Goal: Navigation & Orientation: Find specific page/section

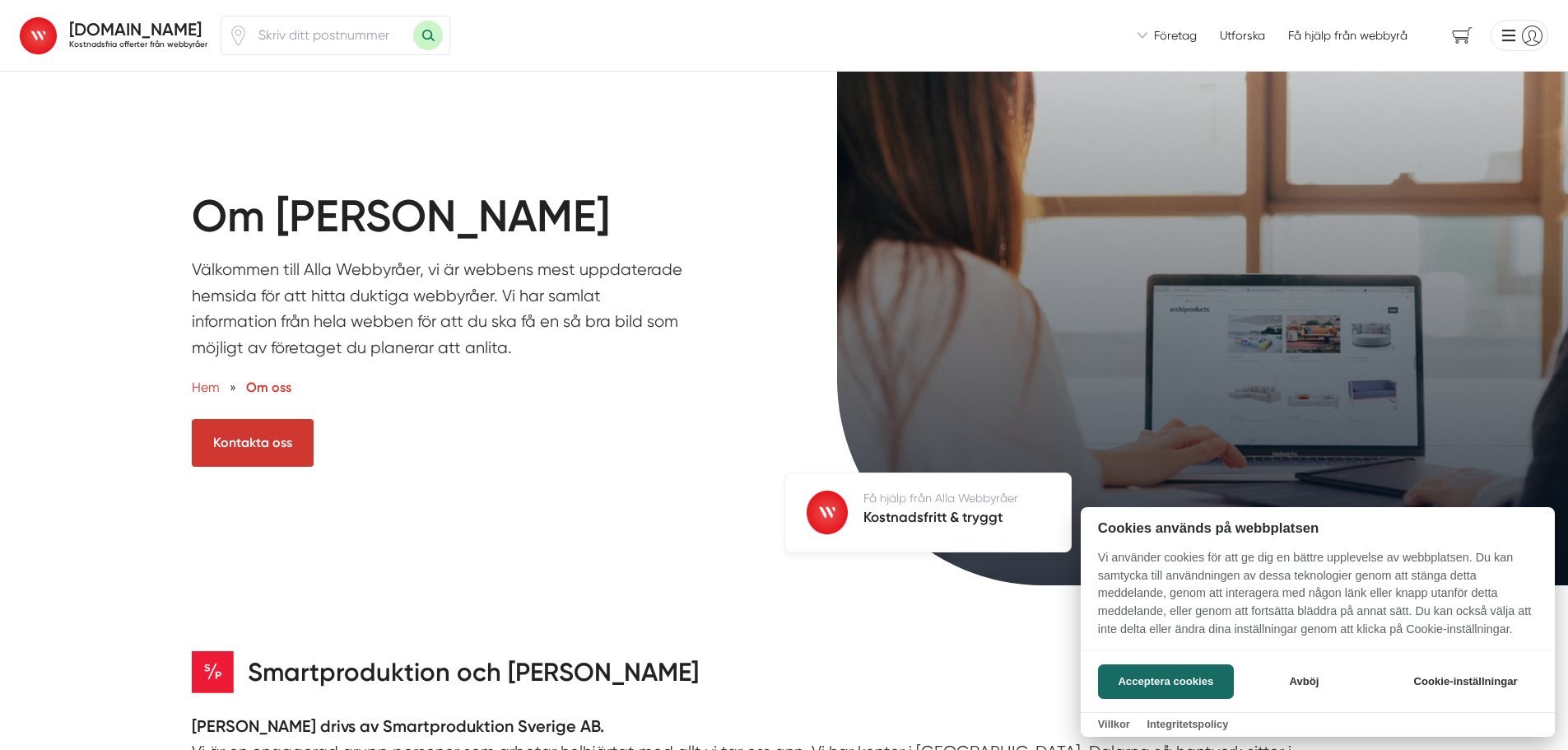
click at [476, 217] on div at bounding box center [784, 375] width 1568 height 750
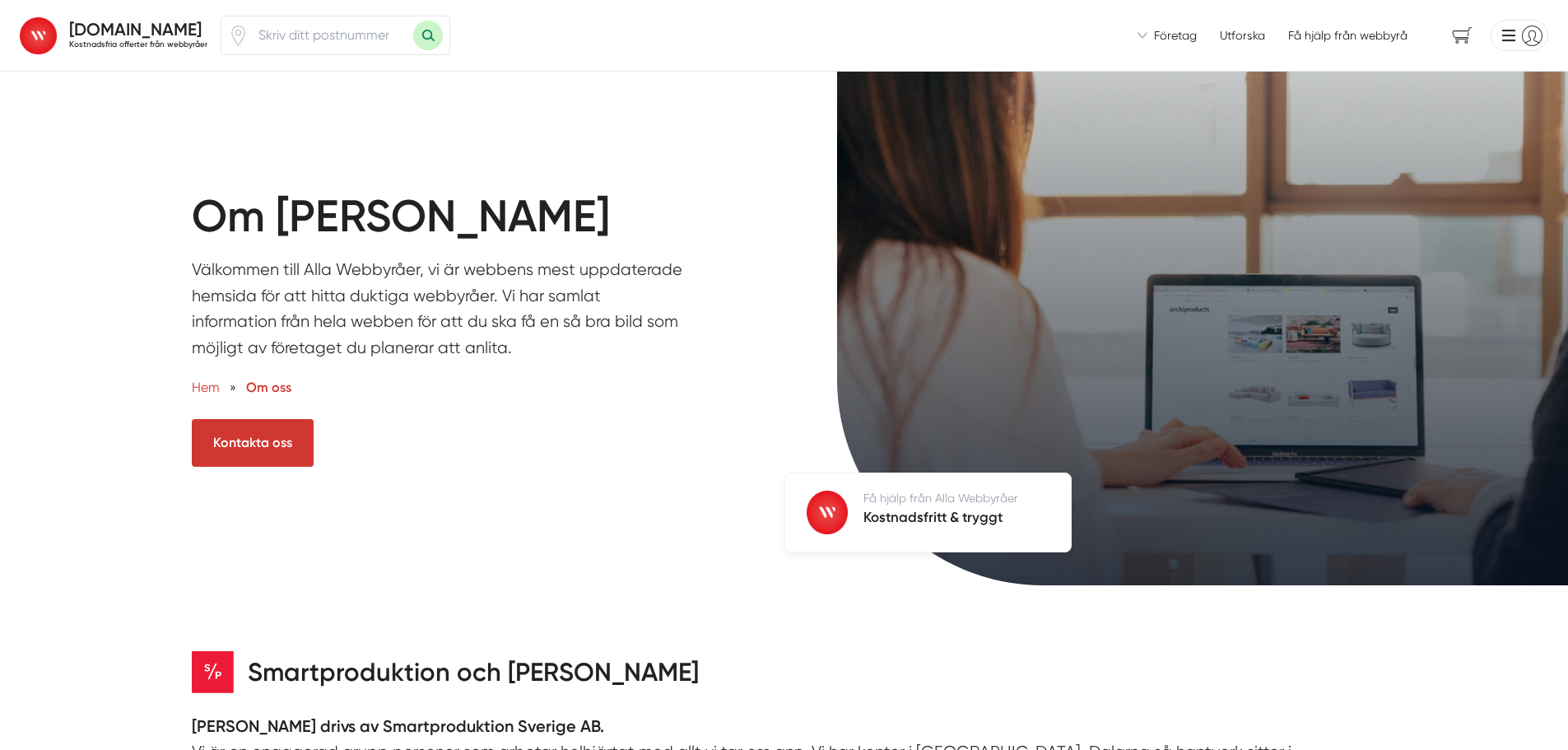
click at [1230, 42] on link "Utforska" at bounding box center [1242, 35] width 45 height 16
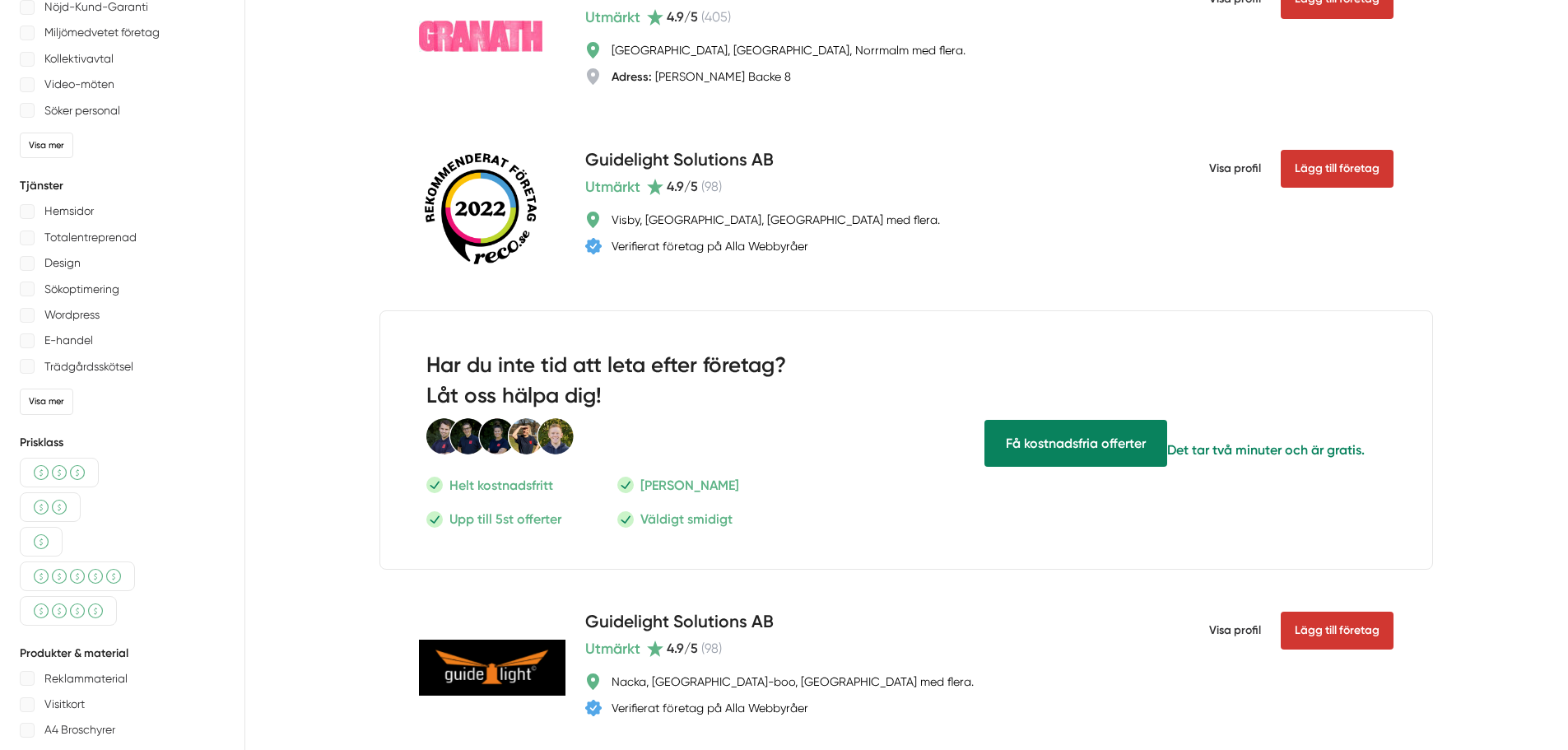
scroll to position [246, 0]
click at [519, 486] on p "Helt kostnadsfritt" at bounding box center [501, 483] width 104 height 20
click at [683, 484] on p "Inget köpkrav" at bounding box center [689, 483] width 99 height 20
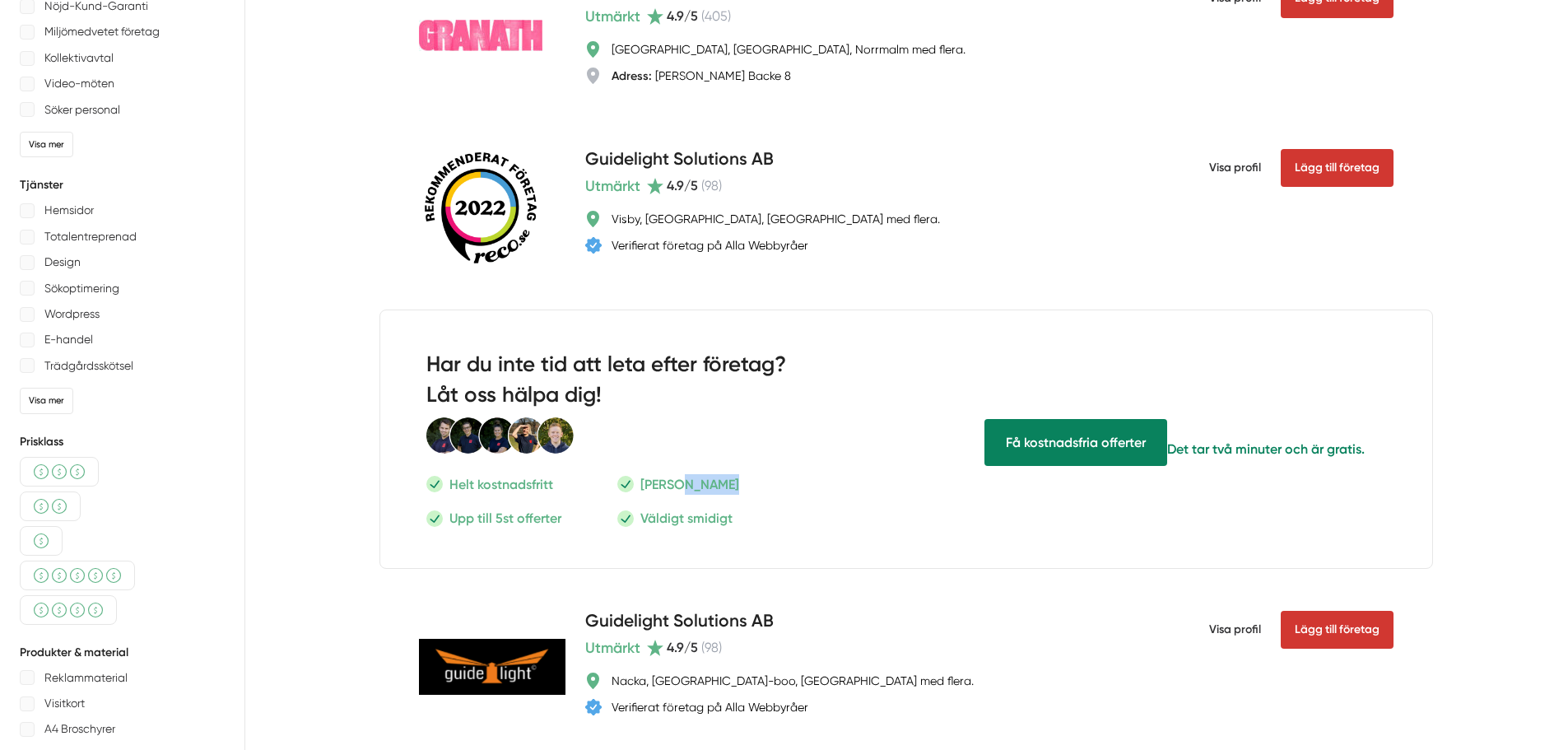
click at [683, 484] on p "Inget köpkrav" at bounding box center [689, 483] width 99 height 20
click at [692, 517] on p "Väldigt smidigt" at bounding box center [686, 518] width 92 height 20
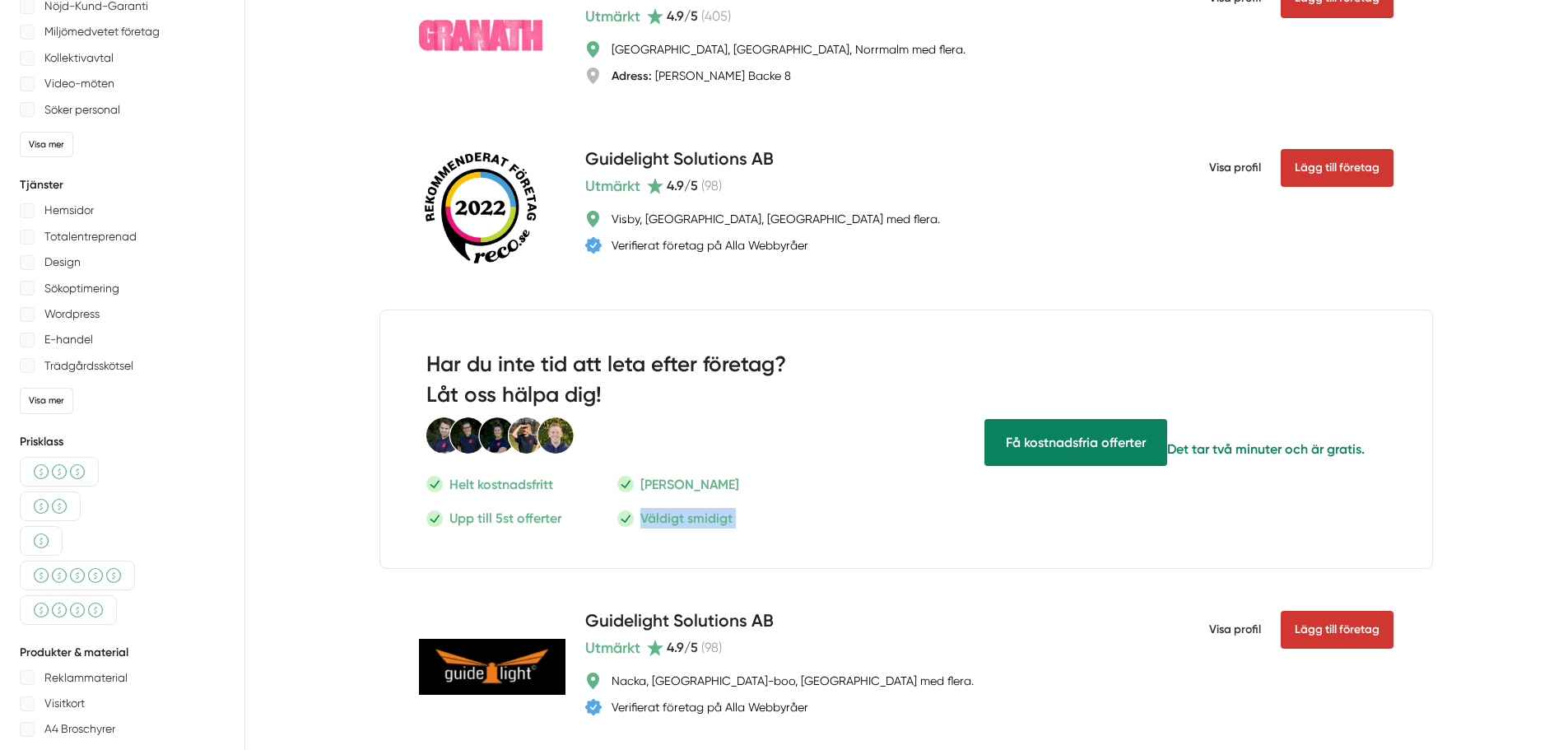
click at [769, 531] on div "Har du inte tid att leta efter företag? Låt oss hälpa dig! Helt kostnadsfritt I…" at bounding box center [638, 439] width 516 height 258
click at [501, 520] on p "Upp till 5st offerter" at bounding box center [505, 518] width 112 height 20
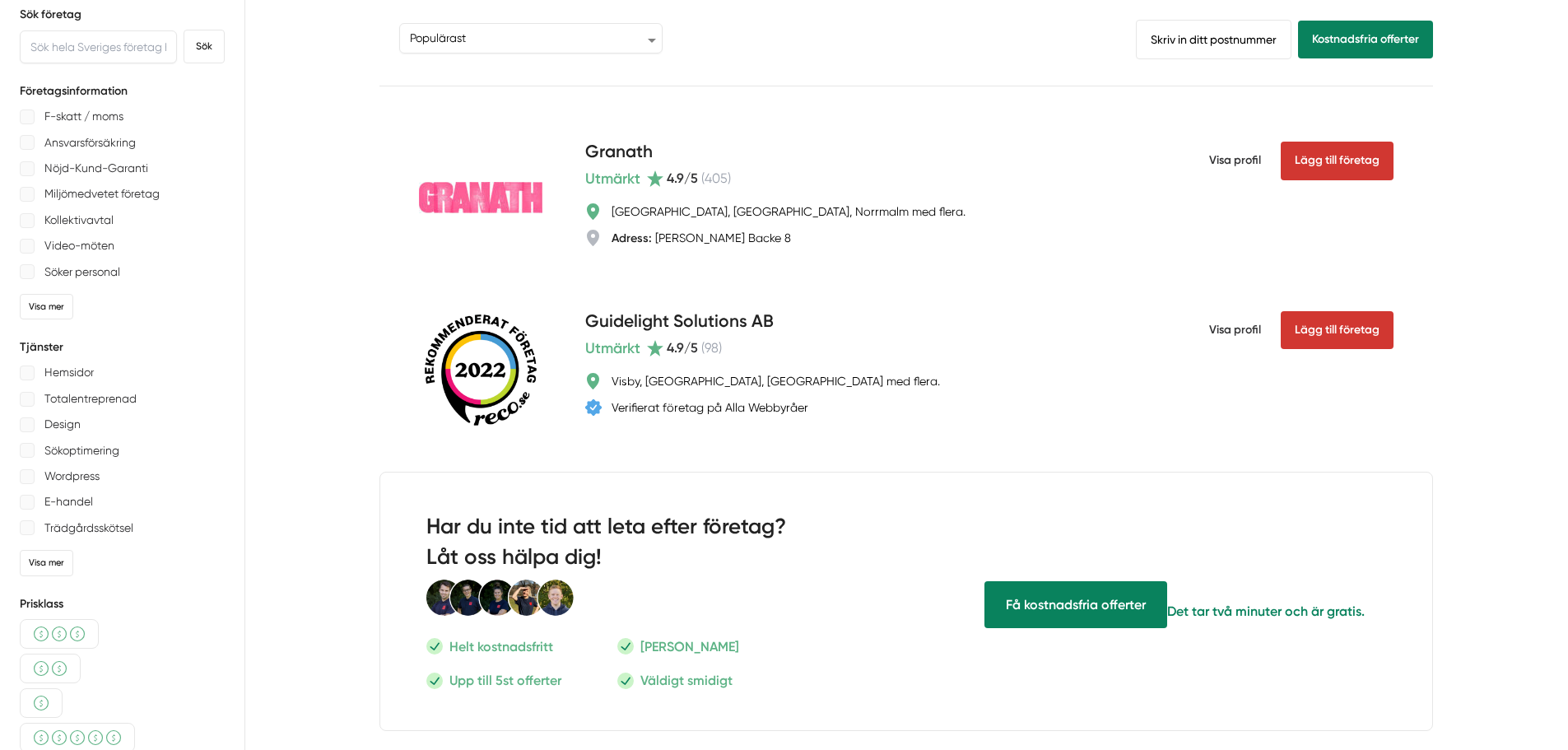
scroll to position [0, 0]
